Goal: Task Accomplishment & Management: Manage account settings

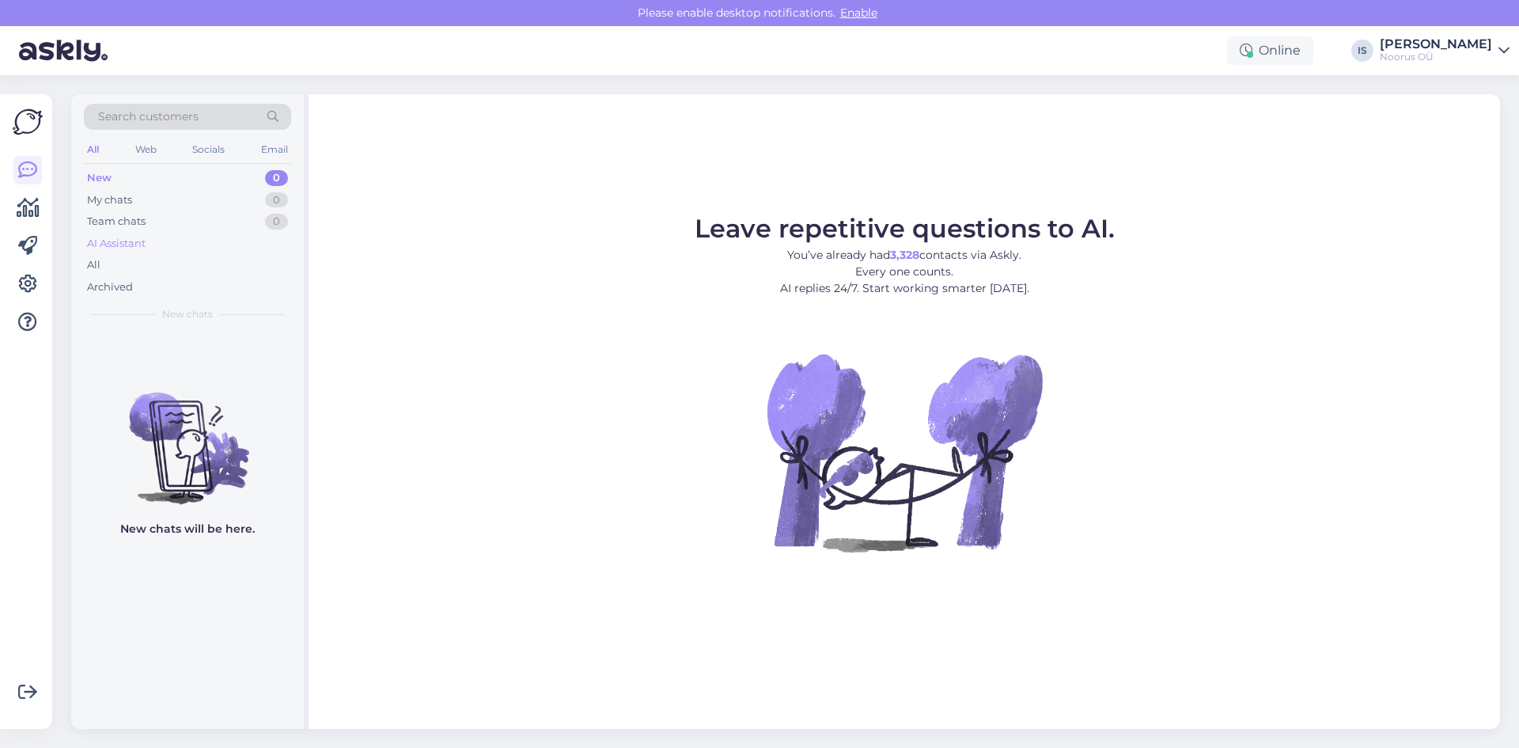
click at [116, 244] on div "AI Assistant" at bounding box center [116, 244] width 59 height 16
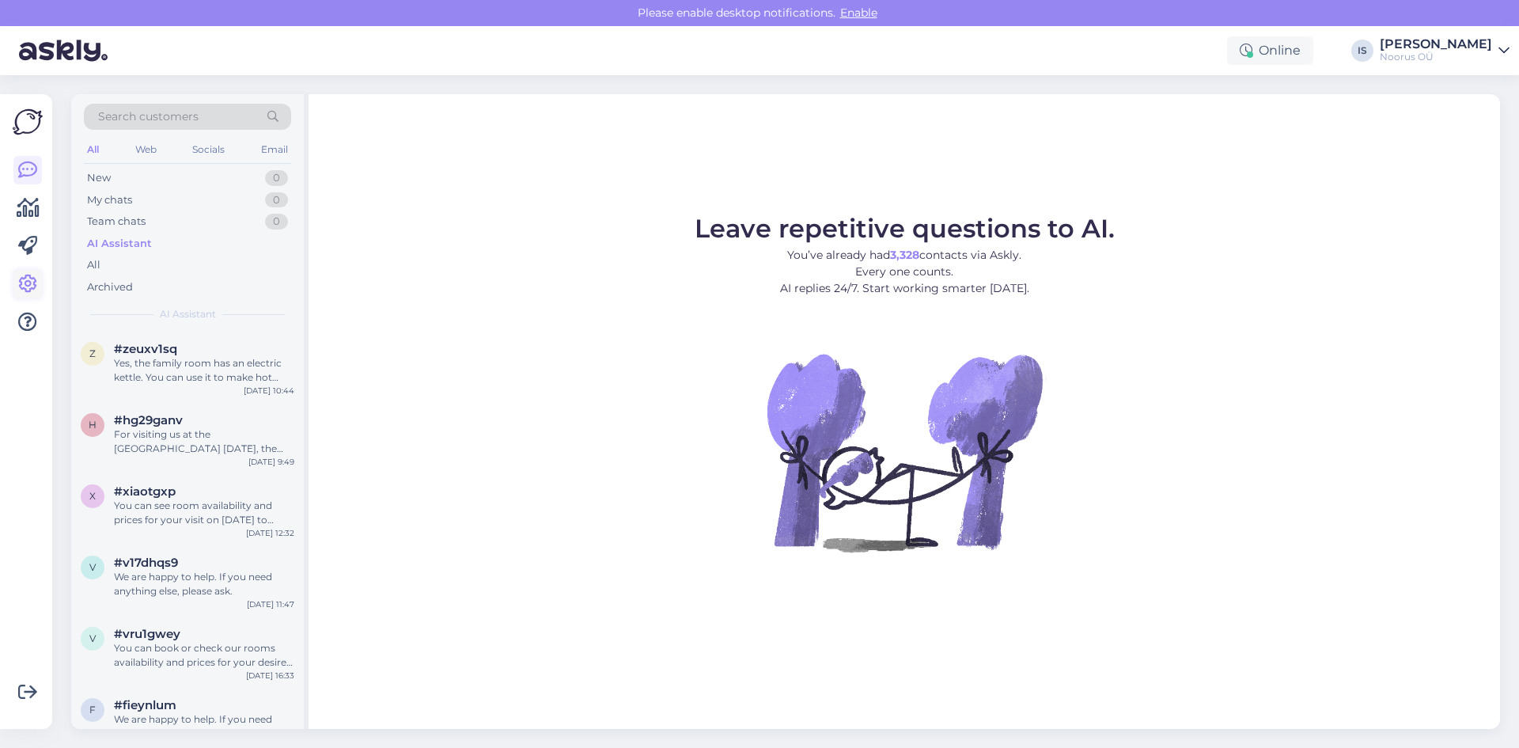
click at [27, 281] on icon at bounding box center [27, 284] width 19 height 19
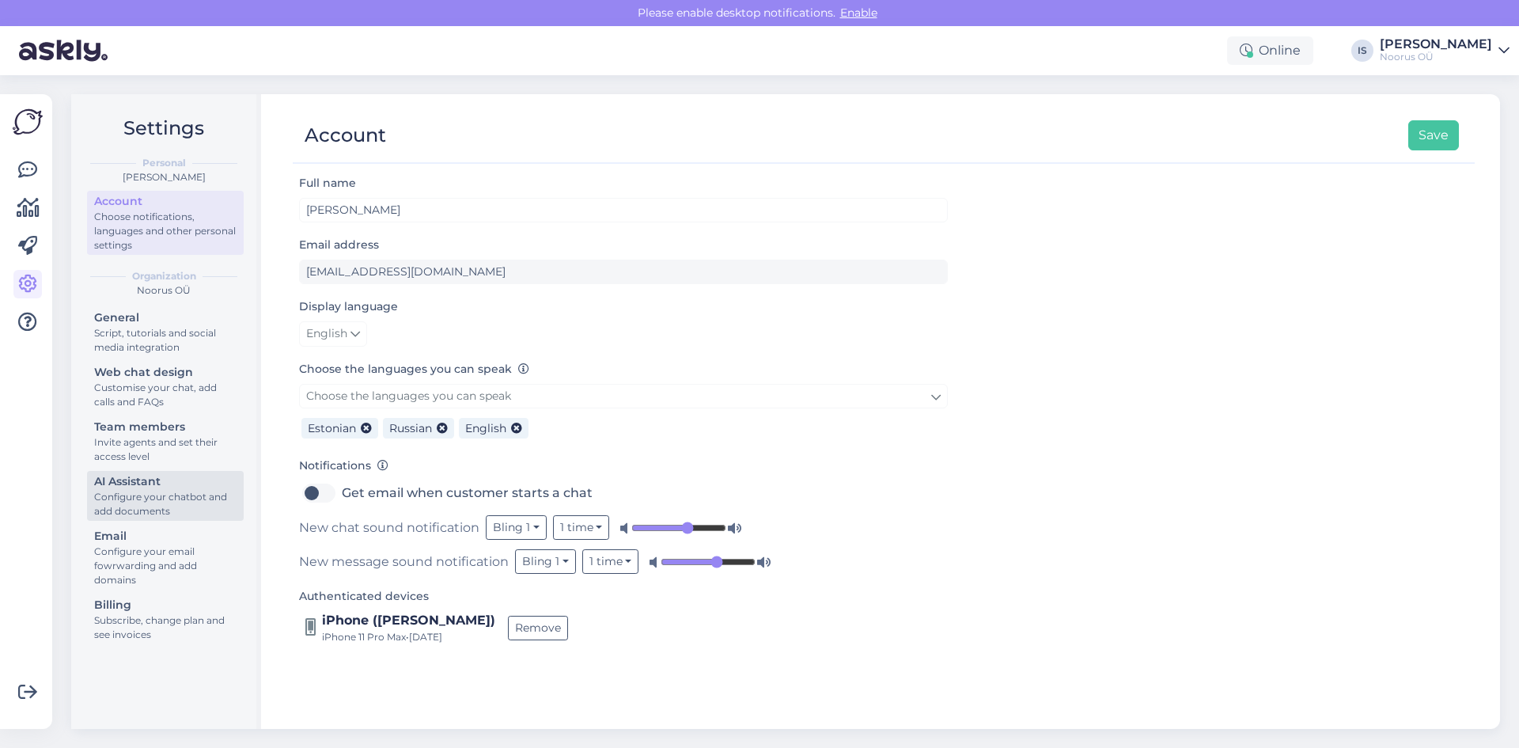
click at [150, 494] on div "Configure your chatbot and add documents" at bounding box center [165, 504] width 142 height 28
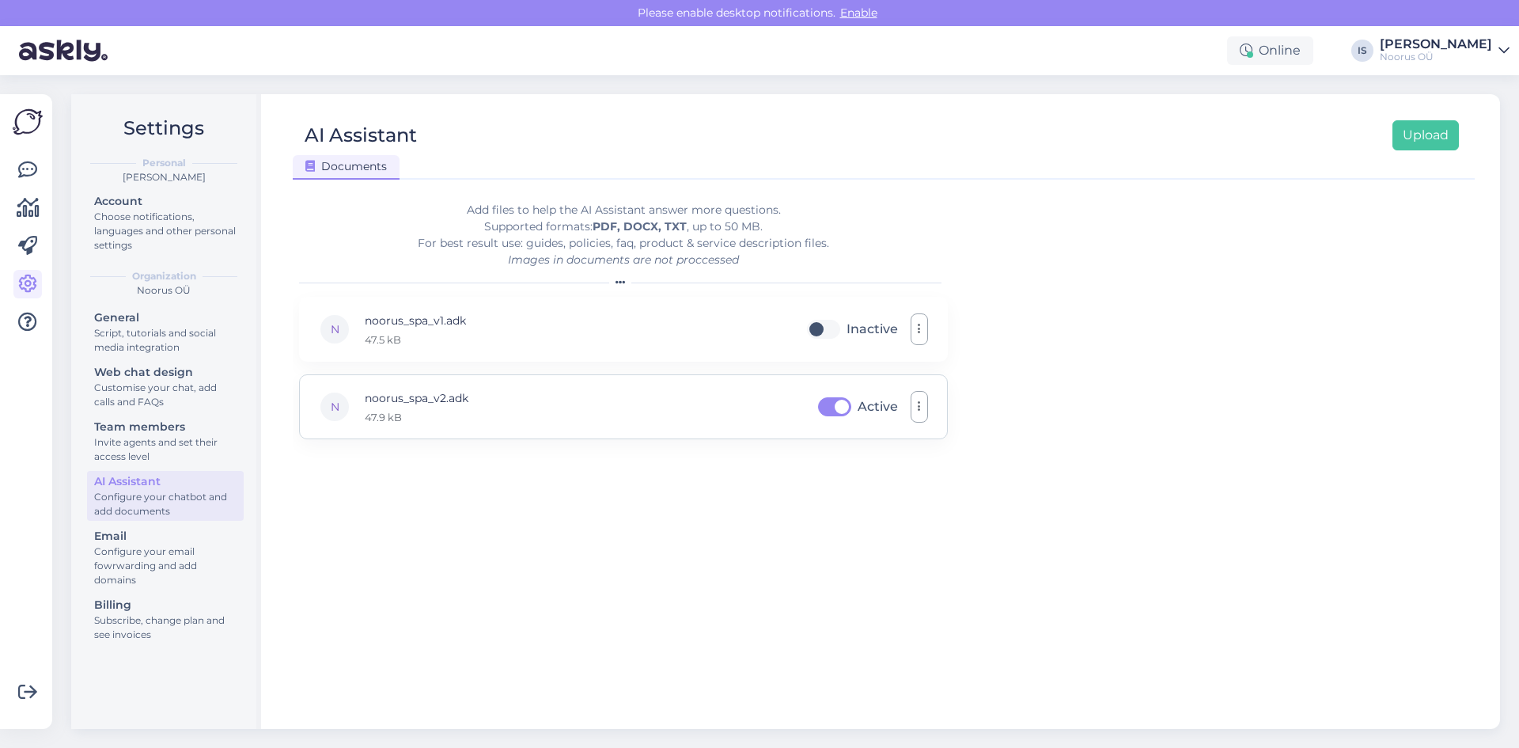
click at [748, 405] on div "N noorus_spa_v2.adk 47.9 kB Active" at bounding box center [623, 406] width 649 height 65
click at [915, 396] on button "button" at bounding box center [919, 407] width 17 height 32
click at [831, 436] on link "Download" at bounding box center [849, 444] width 158 height 40
click at [975, 250] on div "Add files to help the AI Assistant answer more questions. Supported formats: PD…" at bounding box center [883, 451] width 1169 height 525
click at [624, 280] on icon at bounding box center [620, 282] width 9 height 9
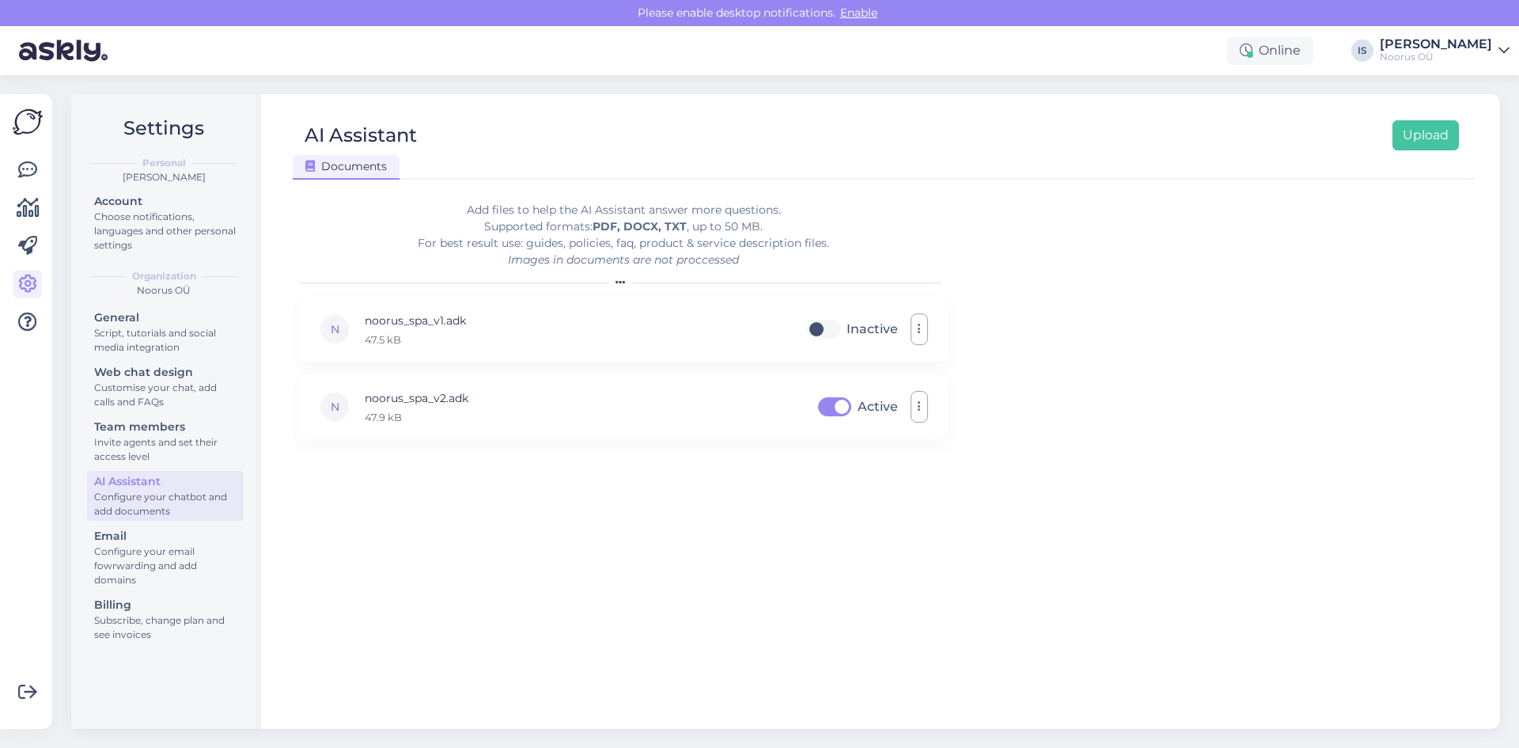
click at [621, 280] on icon at bounding box center [620, 282] width 9 height 9
click at [331, 407] on div "N" at bounding box center [335, 407] width 32 height 32
click at [440, 396] on p "noorus_spa_v2.adk" at bounding box center [417, 397] width 104 height 17
click at [422, 396] on p "noorus_spa_v2.adk" at bounding box center [417, 397] width 104 height 17
click at [679, 412] on div "N noorus_spa_v2.adk 47.9 kB Active Download Remove" at bounding box center [623, 406] width 649 height 65
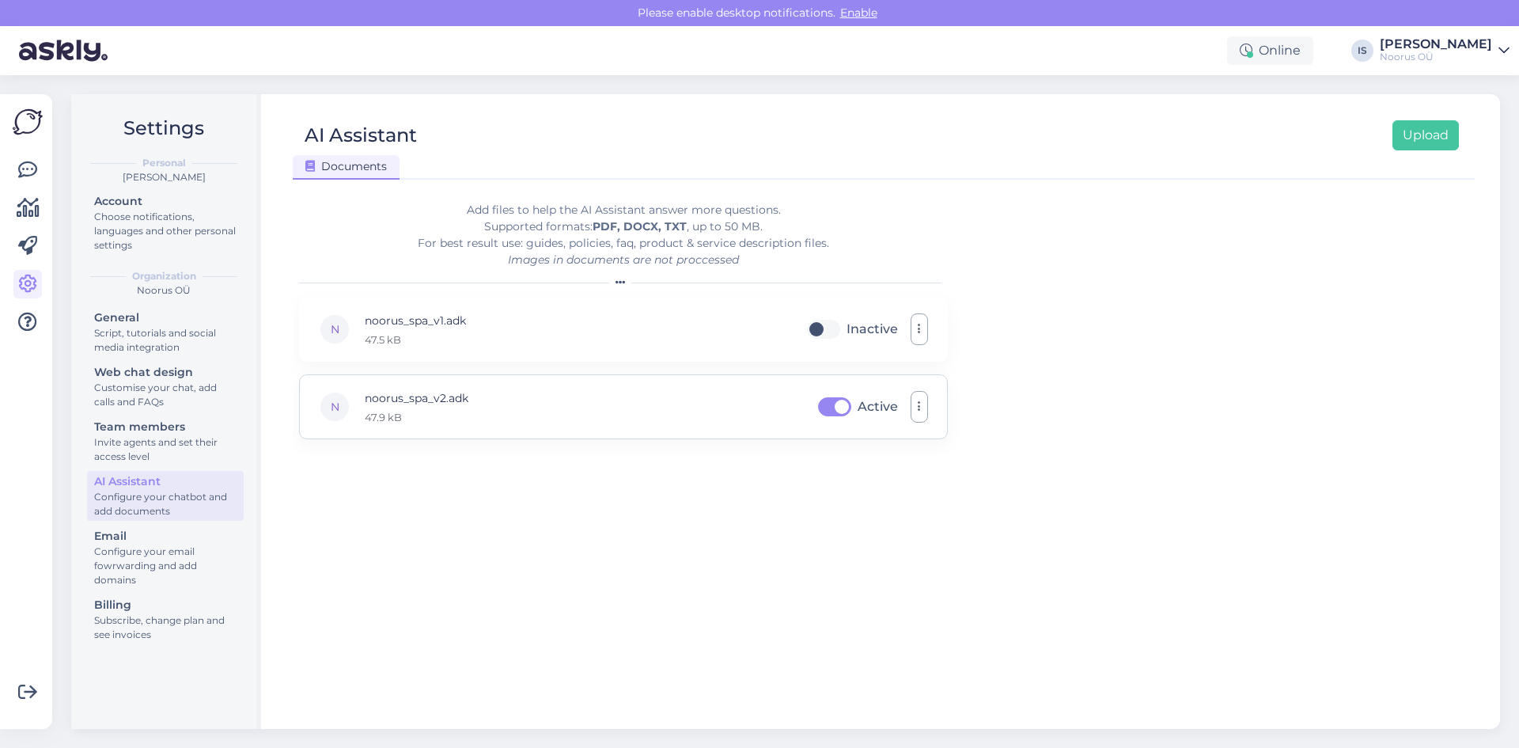
click at [858, 410] on label "Active" at bounding box center [878, 406] width 40 height 25
click at [840, 410] on input "Active" at bounding box center [835, 406] width 40 height 25
checkbox input "false"
click at [631, 469] on form "Add files to help the AI Assistant answer more questions. Supported formats: PD…" at bounding box center [623, 451] width 649 height 525
click at [1428, 135] on button "Upload" at bounding box center [1425, 135] width 66 height 30
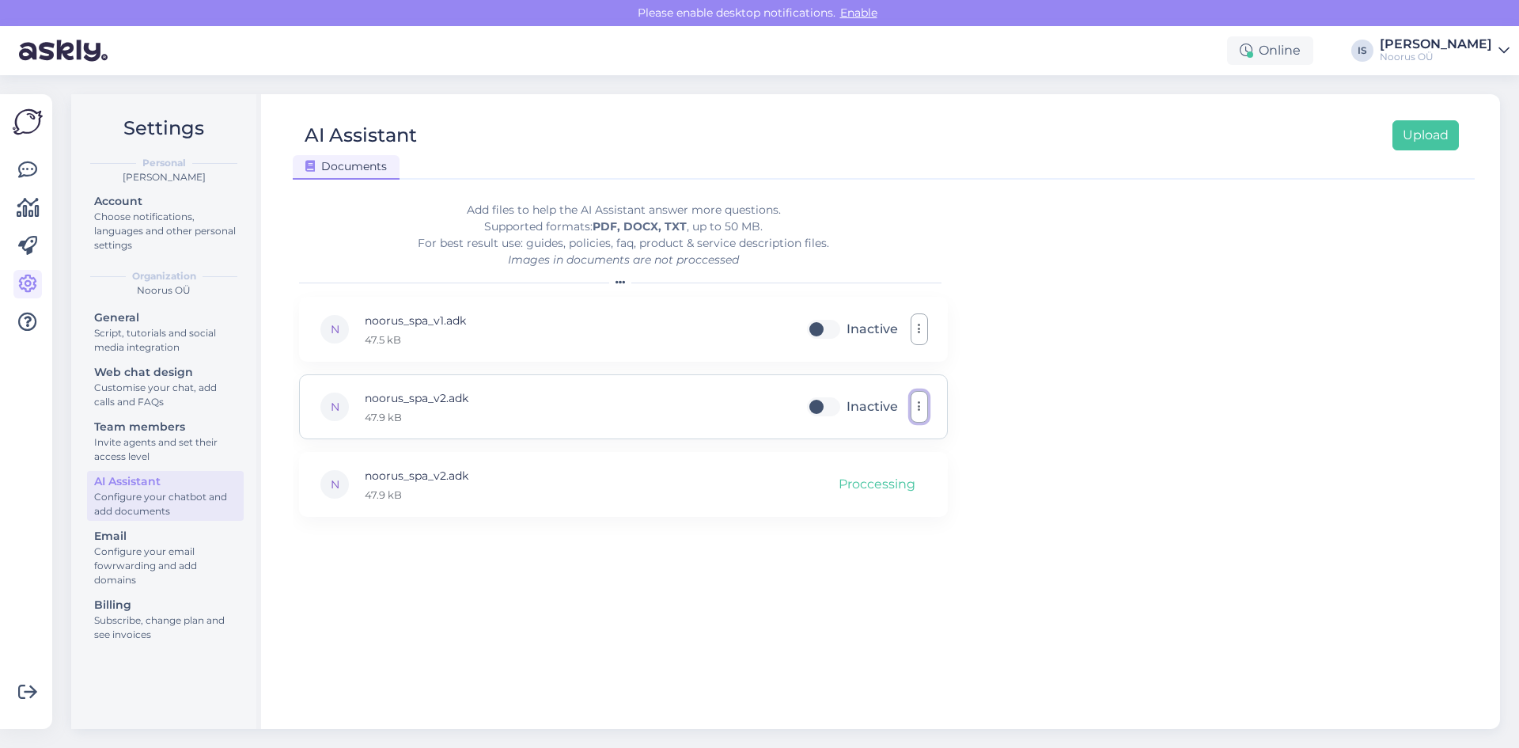
click at [919, 402] on icon "button" at bounding box center [919, 406] width 3 height 13
click at [1092, 401] on div "Add files to help the AI Assistant answer more questions. Supported formats: PD…" at bounding box center [883, 451] width 1169 height 525
click at [918, 478] on icon "button" at bounding box center [919, 484] width 3 height 13
click at [815, 559] on link "Remove" at bounding box center [849, 561] width 158 height 40
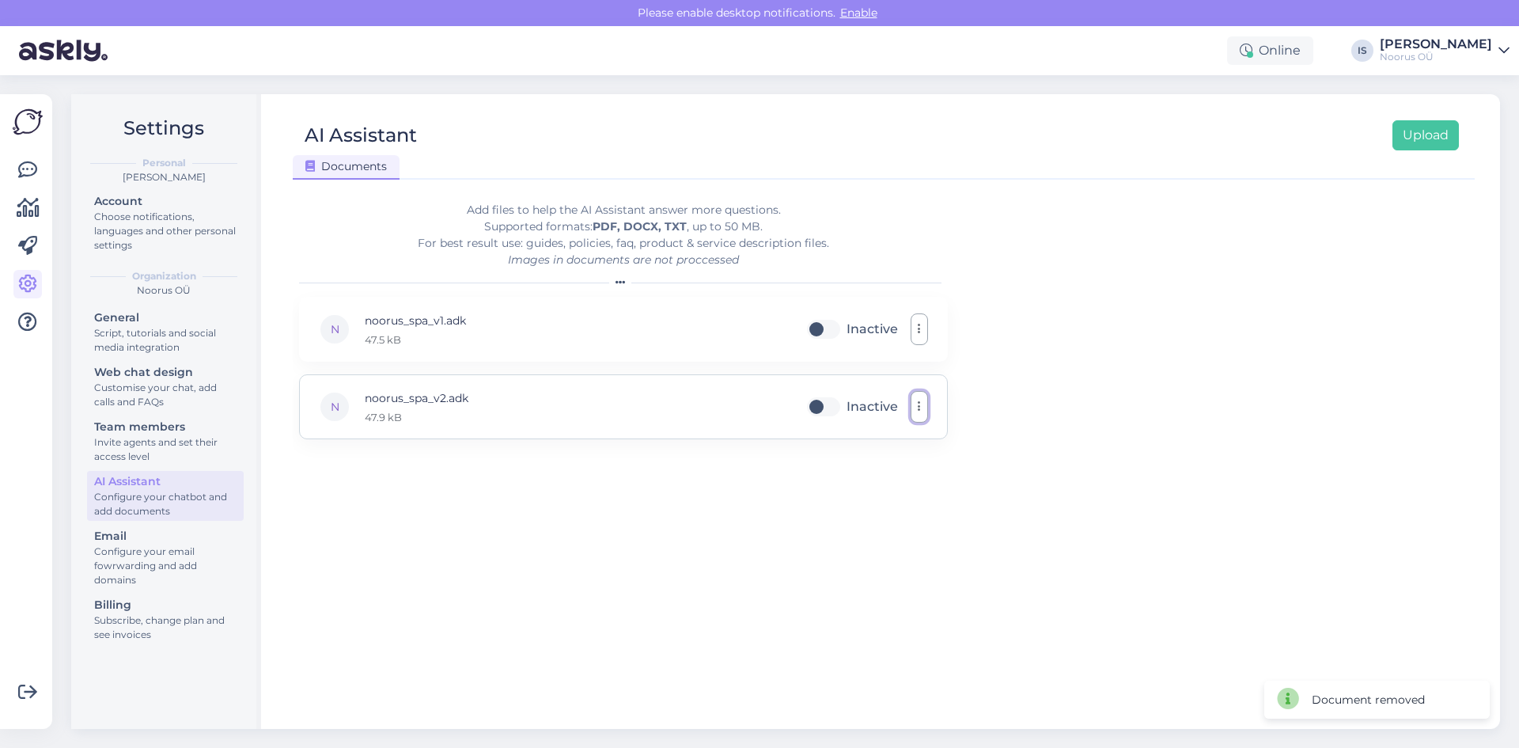
click at [920, 400] on icon "button" at bounding box center [919, 406] width 3 height 13
click at [837, 485] on link "Remove" at bounding box center [849, 484] width 158 height 40
click at [1442, 135] on button "Upload" at bounding box center [1425, 135] width 66 height 30
